Goal: Navigation & Orientation: Find specific page/section

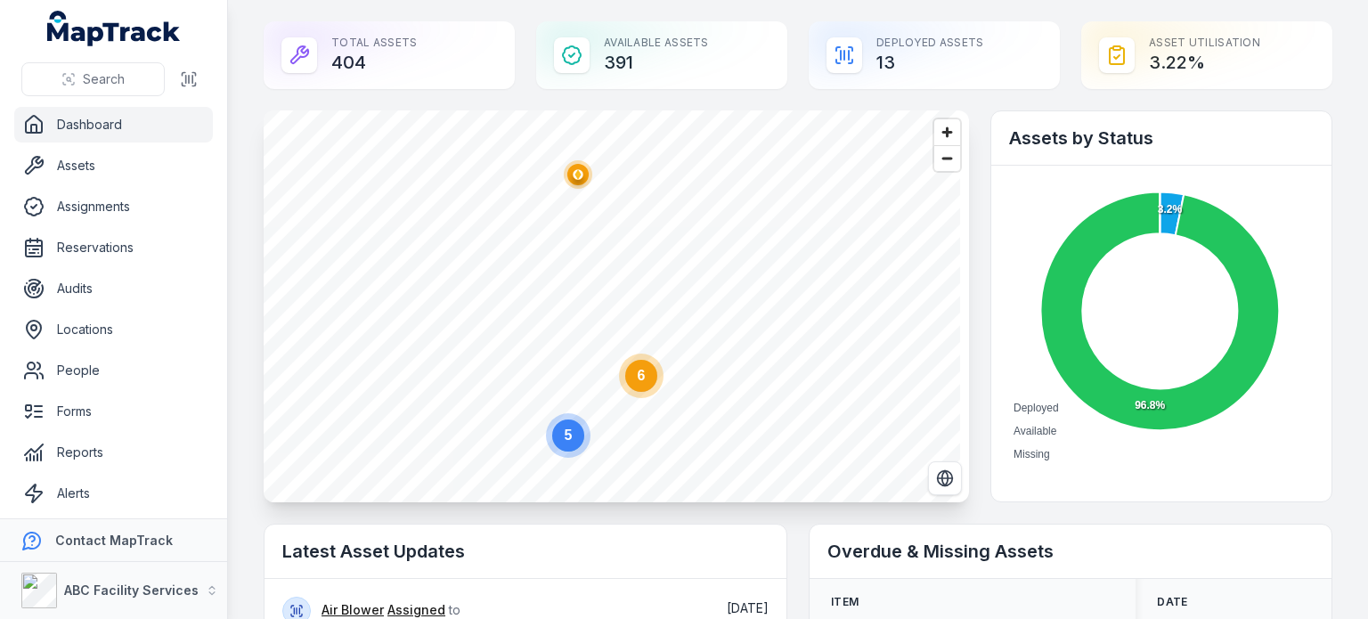
click at [435, 41] on div "Total Assets 404" at bounding box center [389, 55] width 251 height 68
click at [709, 61] on div "Available Assets 391" at bounding box center [661, 55] width 251 height 68
click at [928, 60] on div "Deployed Assets 13" at bounding box center [934, 55] width 251 height 68
click at [928, 54] on div "Asset utilisation 3.22 %" at bounding box center [1206, 55] width 251 height 68
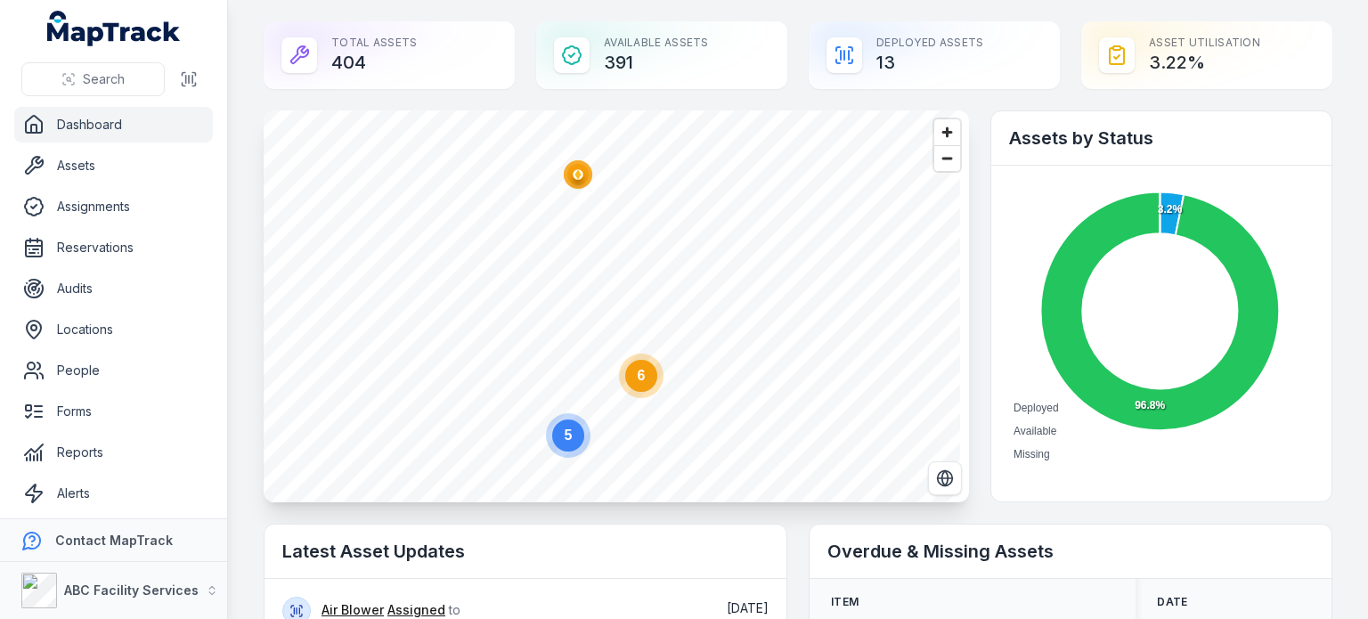
click at [928, 53] on div "Deployed Assets 13" at bounding box center [934, 55] width 251 height 68
click at [0, 308] on nav "Dashboard Assets Assignments Reservations Audits Locations People Forms Reports…" at bounding box center [113, 312] width 227 height 411
click at [146, 591] on strong "ABC Facility Services" at bounding box center [131, 589] width 134 height 15
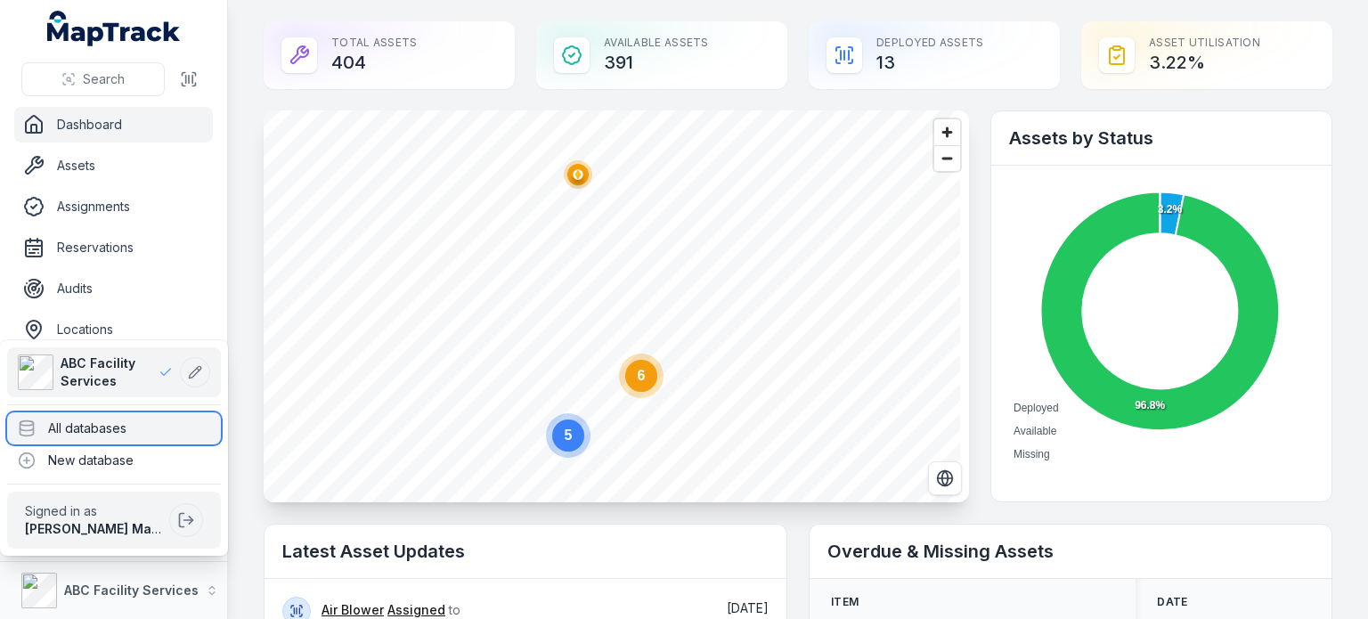
click at [121, 427] on div "All databases" at bounding box center [114, 428] width 214 height 32
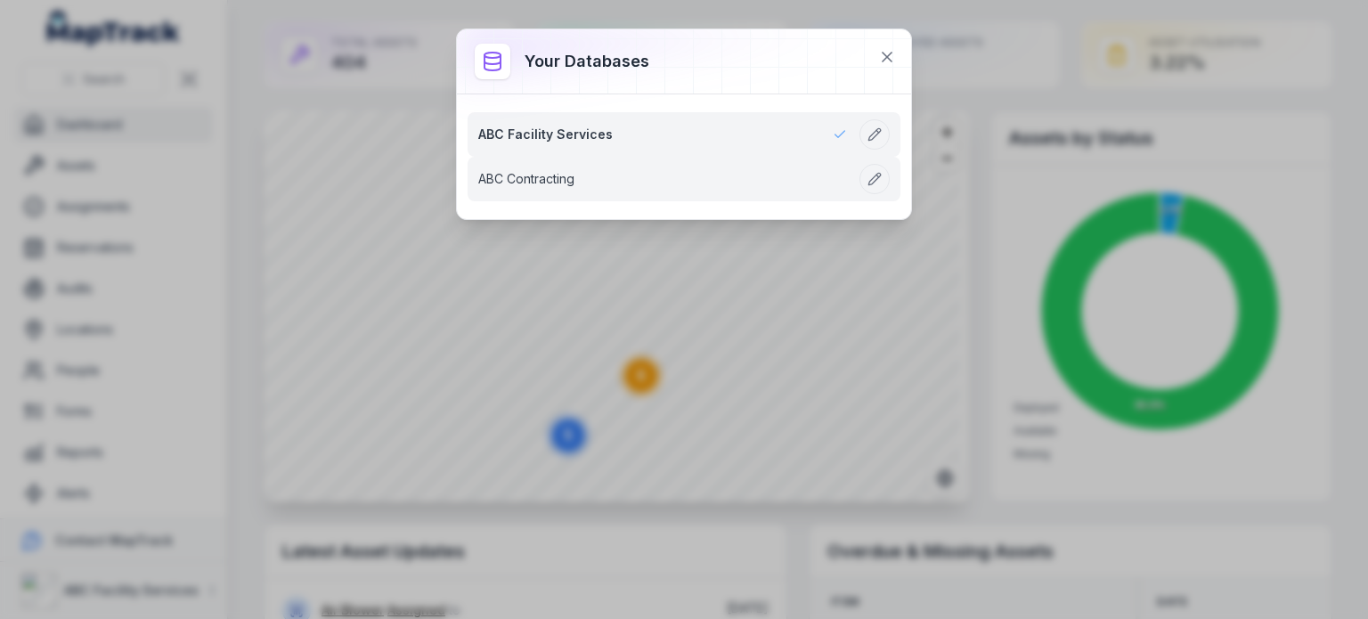
click at [517, 170] on link "ABC Contracting" at bounding box center [662, 179] width 369 height 18
